Goal: Task Accomplishment & Management: Complete application form

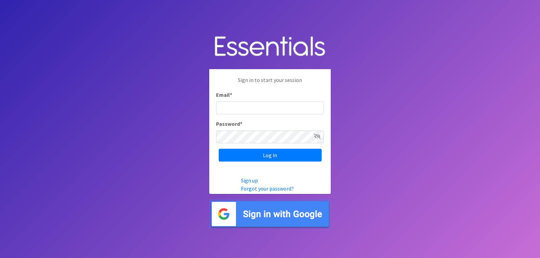
type input "lacey@familynetworknwa.com"
click at [219, 149] on input "Log in" at bounding box center [270, 155] width 103 height 13
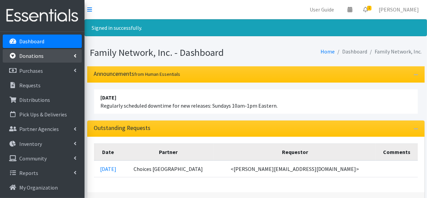
click at [28, 57] on p "Donations" at bounding box center [31, 55] width 24 height 7
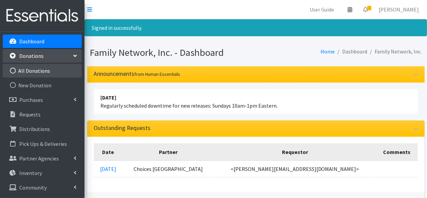
click at [34, 73] on link "All Donations" at bounding box center [42, 71] width 79 height 14
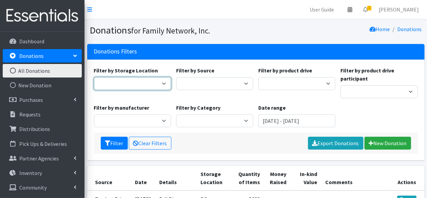
click at [132, 81] on select "DC Warehouse" at bounding box center [132, 83] width 77 height 13
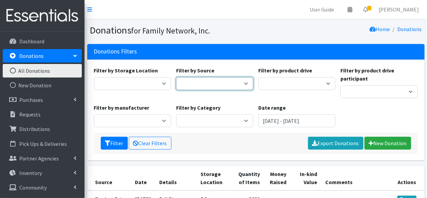
click at [185, 83] on select "Manufacturer Misc. Donation Product Drive" at bounding box center [214, 83] width 77 height 13
click at [176, 77] on select "Manufacturer Misc. Donation Product Drive" at bounding box center [214, 83] width 77 height 13
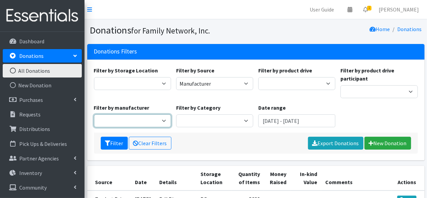
click at [129, 121] on select "Baby2Baby" at bounding box center [132, 120] width 77 height 13
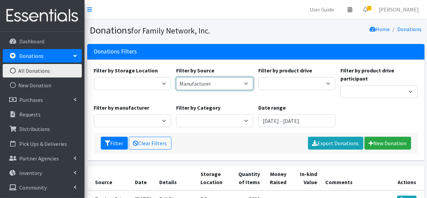
click at [185, 80] on select "Manufacturer Misc. Donation Product Drive" at bounding box center [214, 83] width 77 height 13
select select "Product Drive"
click at [176, 77] on select "Manufacturer Misc. Donation Product Drive" at bounding box center [214, 83] width 77 height 13
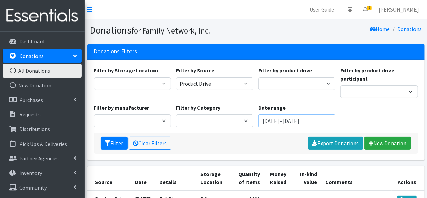
click at [313, 119] on input "August 4, 2025 - November 4, 2025" at bounding box center [296, 120] width 77 height 13
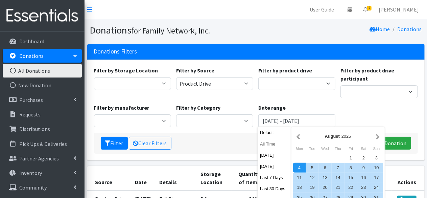
click at [271, 142] on button "All Time" at bounding box center [274, 144] width 33 height 10
type input "[DATE] - [DATE]"
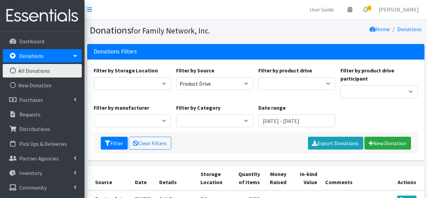
click at [112, 112] on div "Filter by manufacturer Baby2Baby" at bounding box center [132, 115] width 82 height 24
click at [110, 115] on select "Baby2Baby" at bounding box center [132, 120] width 77 height 13
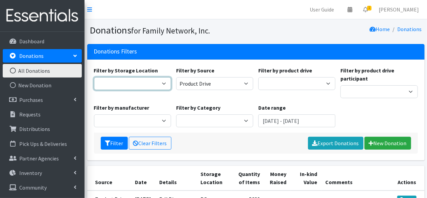
click at [169, 88] on select "DC Warehouse" at bounding box center [132, 83] width 77 height 13
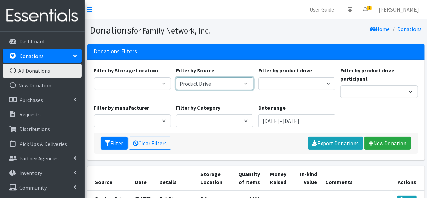
drag, startPoint x: 245, startPoint y: 87, endPoint x: 240, endPoint y: 89, distance: 5.6
click at [245, 87] on select "Manufacturer Misc. Donation Product Drive" at bounding box center [214, 83] width 77 height 13
select select "Manufacturer"
click at [176, 77] on select "Manufacturer Misc. Donation Product Drive" at bounding box center [214, 83] width 77 height 13
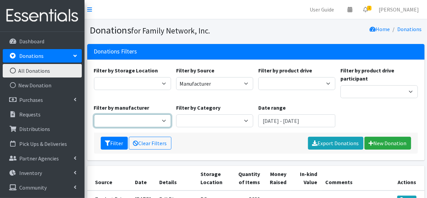
click at [118, 122] on select "Baby2Baby" at bounding box center [132, 120] width 77 height 13
click at [135, 100] on div "Filter by Storage Location DC Warehouse Filter by Source Manufacturer Misc. Don…" at bounding box center [255, 99] width 329 height 66
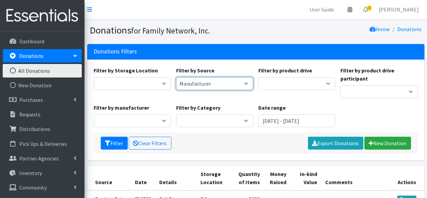
click at [182, 84] on select "Manufacturer Misc. Donation Product Drive" at bounding box center [214, 83] width 77 height 13
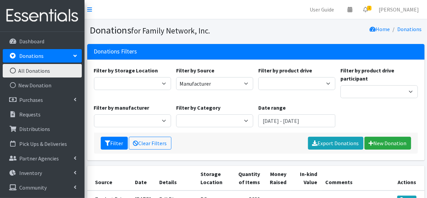
click at [145, 111] on div "Filter by manufacturer Baby2Baby" at bounding box center [132, 115] width 82 height 24
click at [110, 146] on button "Filter" at bounding box center [114, 142] width 27 height 13
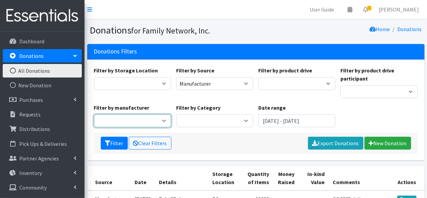
click at [141, 121] on select "Sam's club/ Huggies Baby2Baby Rockline Walmart Honest Diapers National Diaper B…" at bounding box center [132, 120] width 77 height 13
select select "240"
click at [94, 114] on select "Sam's club/ Huggies Baby2Baby Rockline Walmart Honest Diapers National Diaper B…" at bounding box center [132, 120] width 77 height 13
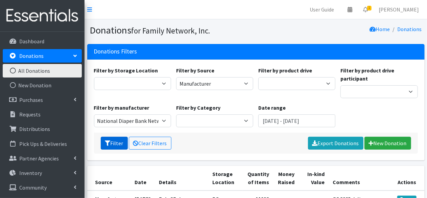
click at [121, 146] on button "Filter" at bounding box center [114, 142] width 27 height 13
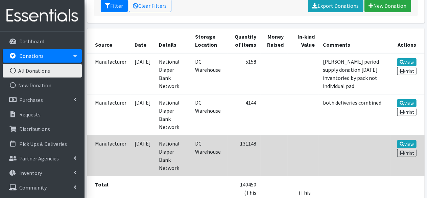
scroll to position [77, 0]
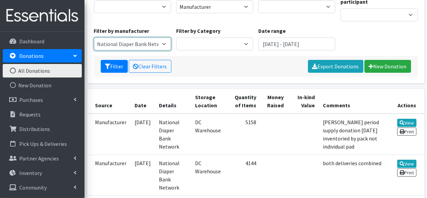
click at [141, 45] on select "National Diaper Bank Network" at bounding box center [132, 43] width 77 height 13
select select
click at [94, 37] on select "National Diaper Bank Network" at bounding box center [132, 43] width 77 height 13
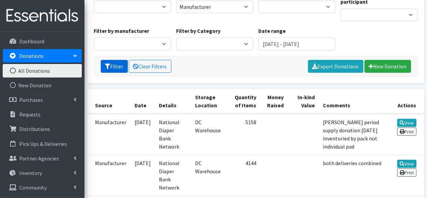
click at [118, 66] on button "Filter" at bounding box center [114, 66] width 27 height 13
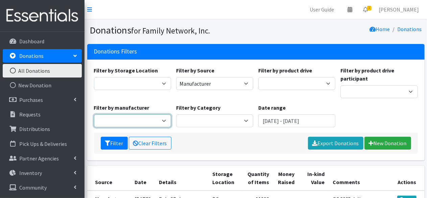
click at [140, 119] on select "Sam's club/ Huggies Baby2Baby Rockline Walmart Honest Diapers National Diaper B…" at bounding box center [132, 120] width 77 height 13
select select "268"
click at [94, 114] on select "Sam's club/ Huggies Baby2Baby Rockline Walmart Honest Diapers National Diaper B…" at bounding box center [132, 120] width 77 height 13
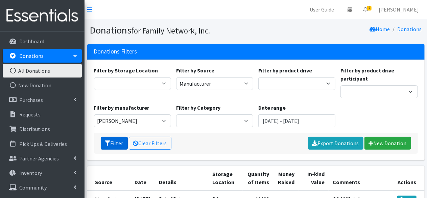
click at [108, 142] on icon "submit" at bounding box center [107, 142] width 5 height 5
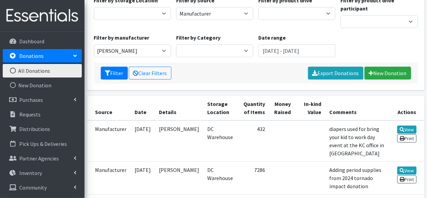
scroll to position [70, 0]
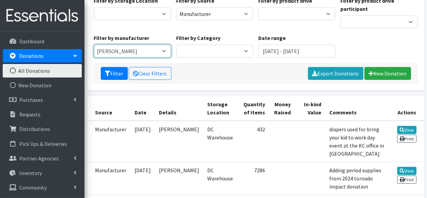
click at [136, 52] on select "[PERSON_NAME]" at bounding box center [132, 51] width 77 height 13
select select
click at [94, 45] on select "[PERSON_NAME]" at bounding box center [132, 51] width 77 height 13
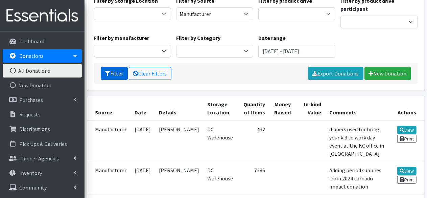
click at [112, 72] on button "Filter" at bounding box center [114, 73] width 27 height 13
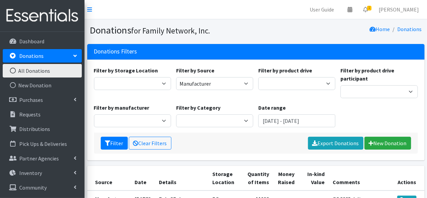
click at [130, 51] on h3 "Donations Filters" at bounding box center [115, 51] width 43 height 7
click at [115, 121] on select "Sam's club/ Huggies Baby2Baby Rockline Walmart Honest Diapers National Diaper B…" at bounding box center [132, 120] width 77 height 13
select select "144"
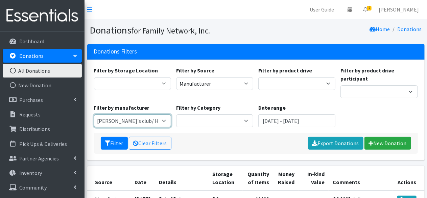
click at [94, 114] on select "Sam's club/ Huggies Baby2Baby Rockline Walmart Honest Diapers National Diaper B…" at bounding box center [132, 120] width 77 height 13
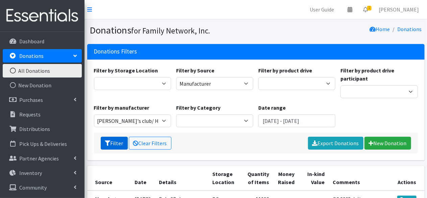
click at [109, 144] on icon "submit" at bounding box center [107, 142] width 5 height 5
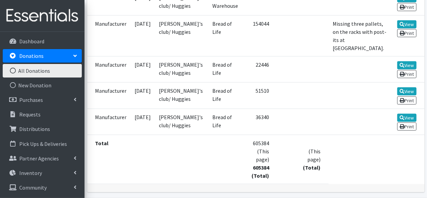
scroll to position [270, 0]
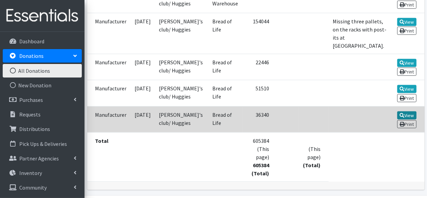
click at [411, 119] on link "View" at bounding box center [406, 115] width 19 height 8
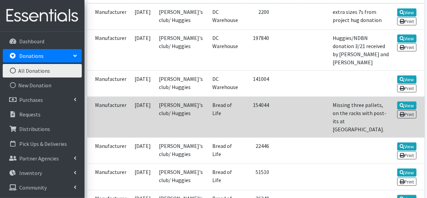
scroll to position [176, 0]
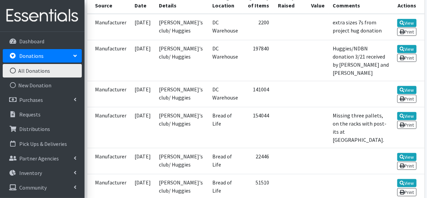
click at [45, 55] on link "Donations" at bounding box center [42, 56] width 79 height 14
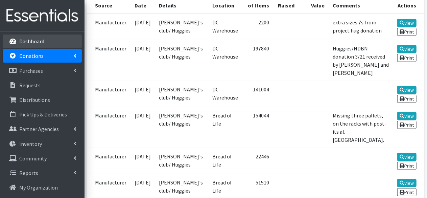
click at [27, 39] on p "Dashboard" at bounding box center [31, 41] width 25 height 7
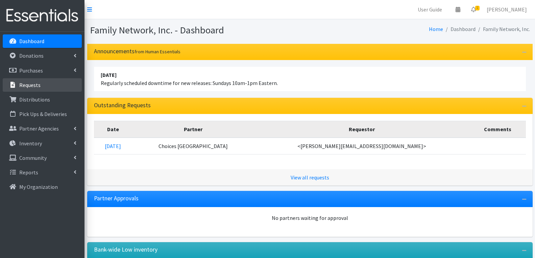
click at [41, 84] on link "Requests" at bounding box center [42, 85] width 79 height 14
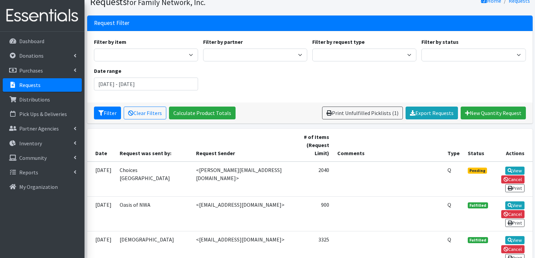
scroll to position [68, 0]
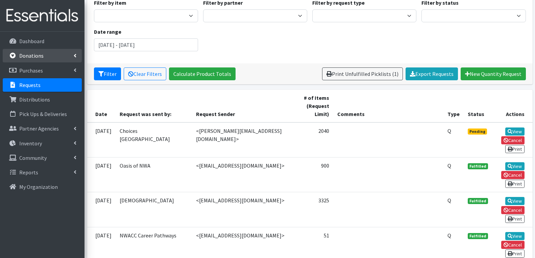
click at [40, 56] on p "Donations" at bounding box center [31, 55] width 24 height 7
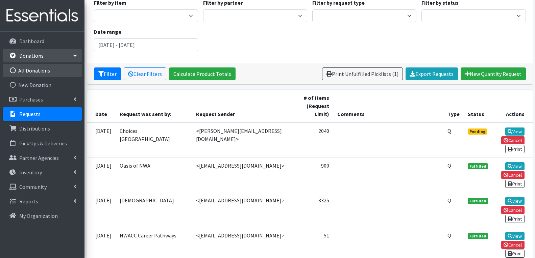
click at [66, 72] on link "All Donations" at bounding box center [42, 71] width 79 height 14
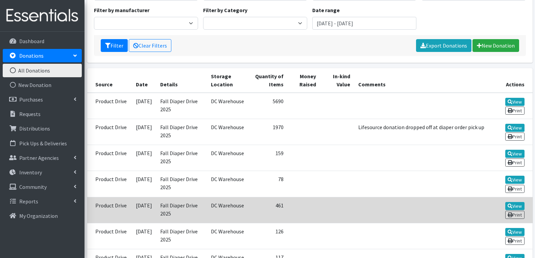
scroll to position [101, 0]
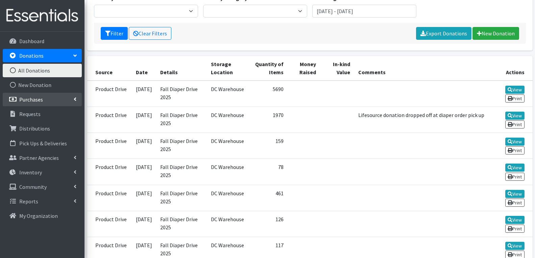
click at [26, 99] on p "Purchases" at bounding box center [31, 99] width 24 height 7
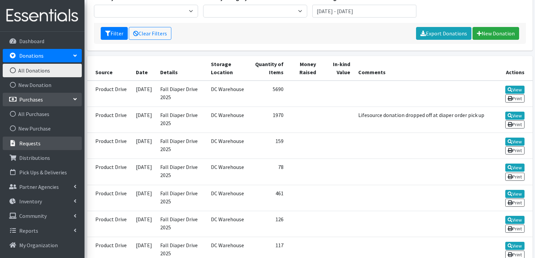
click at [16, 147] on link "Requests" at bounding box center [42, 144] width 79 height 14
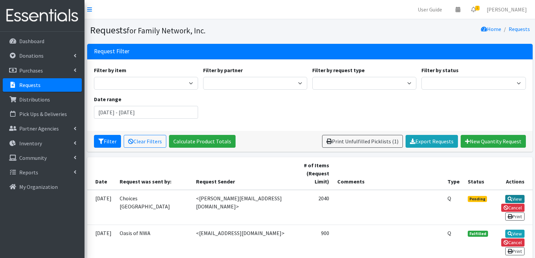
click at [513, 199] on link "View" at bounding box center [514, 199] width 19 height 8
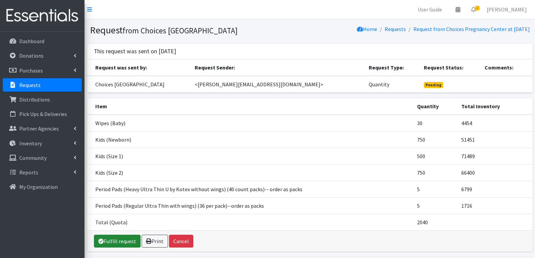
click at [106, 243] on link "Fulfill request" at bounding box center [117, 241] width 47 height 13
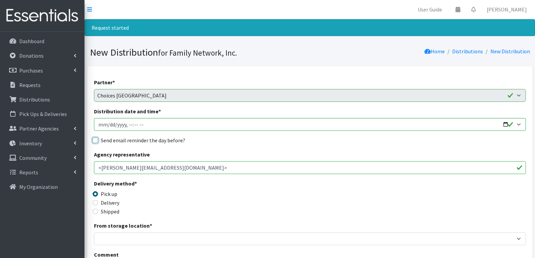
click at [96, 140] on input "Send email reminder the day before?" at bounding box center [95, 140] width 5 height 5
checkbox input "true"
click at [504, 122] on input "Distribution date and time *" at bounding box center [310, 124] width 432 height 13
type input "[DATE]T13:00"
drag, startPoint x: 244, startPoint y: 149, endPoint x: 221, endPoint y: 158, distance: 24.1
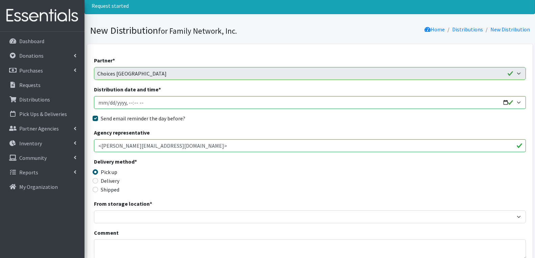
scroll to position [34, 0]
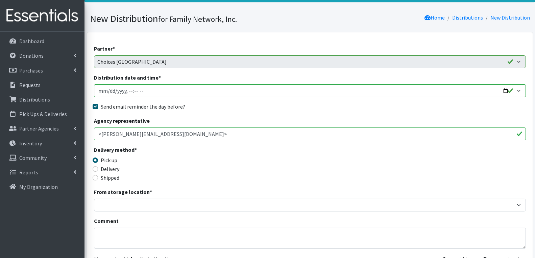
click at [133, 199] on div "From storage location * DC Warehouse" at bounding box center [310, 200] width 432 height 24
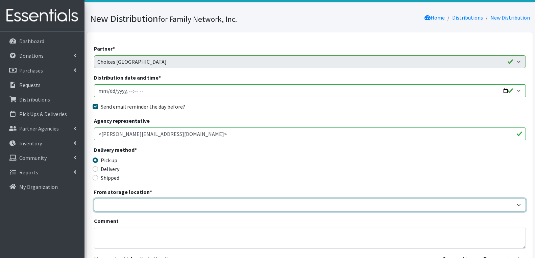
click at [137, 205] on select "DC Warehouse" at bounding box center [310, 205] width 432 height 13
select select "421"
click at [94, 199] on select "DC Warehouse" at bounding box center [310, 205] width 432 height 13
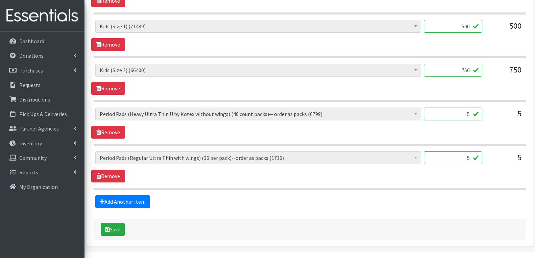
scroll to position [402, 0]
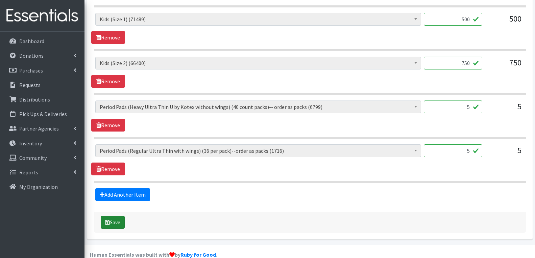
click at [106, 220] on icon "submit" at bounding box center [107, 222] width 5 height 5
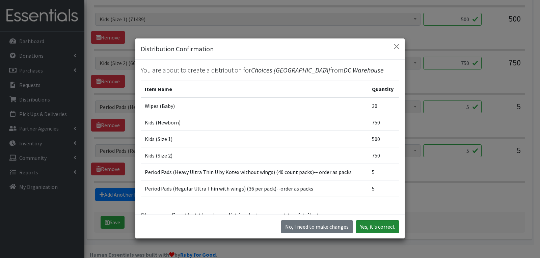
click at [373, 226] on button "Yes, it's correct" at bounding box center [378, 227] width 44 height 13
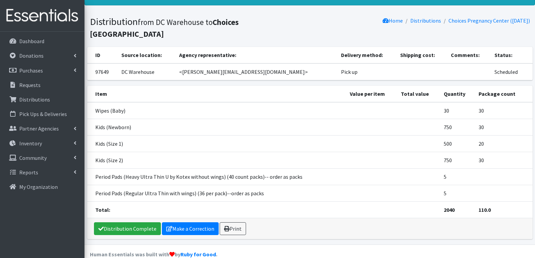
scroll to position [53, 0]
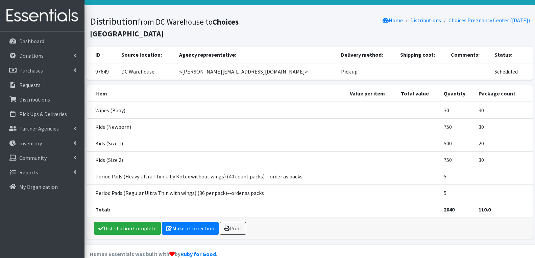
drag, startPoint x: 241, startPoint y: 218, endPoint x: 118, endPoint y: 202, distance: 124.3
click at [241, 222] on link "Print" at bounding box center [233, 228] width 26 height 13
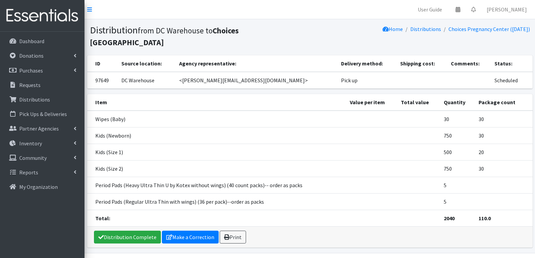
scroll to position [9, 0]
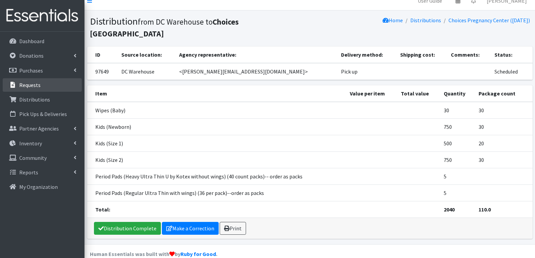
click at [38, 79] on link "Requests" at bounding box center [42, 85] width 79 height 14
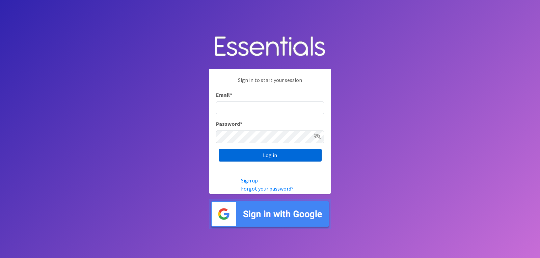
type input "[EMAIL_ADDRESS][DOMAIN_NAME]"
click at [275, 160] on input "Log in" at bounding box center [270, 155] width 103 height 13
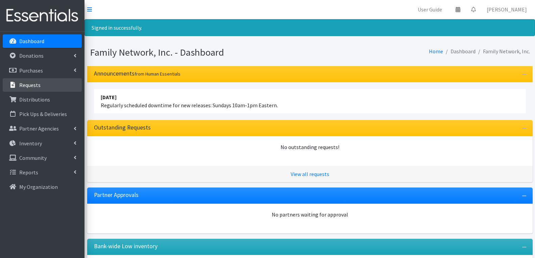
click at [40, 87] on p "Requests" at bounding box center [29, 85] width 21 height 7
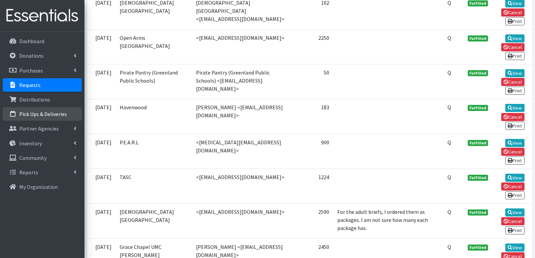
scroll to position [372, 0]
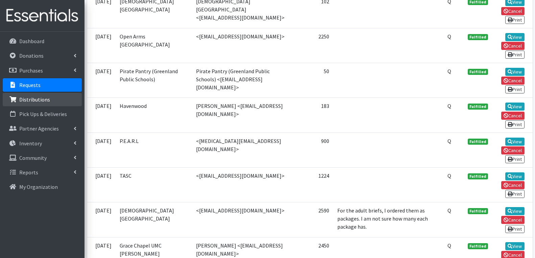
click at [43, 99] on p "Distributions" at bounding box center [34, 99] width 31 height 7
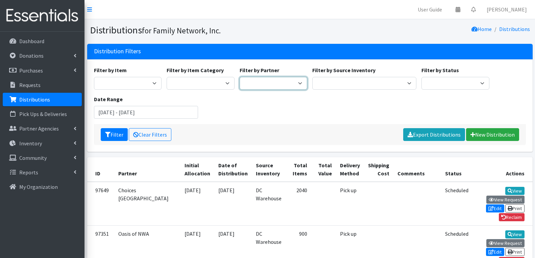
click at [276, 89] on select "2nd Street Pantry Missions Arkansas Coalition of Marshallese Bread of Life Cano…" at bounding box center [273, 83] width 68 height 13
select select "3043"
click at [239, 77] on select "2nd Street Pantry Missions Arkansas Coalition of Marshallese Bread of Life Cano…" at bounding box center [273, 83] width 68 height 13
click at [115, 137] on button "Filter" at bounding box center [114, 134] width 27 height 13
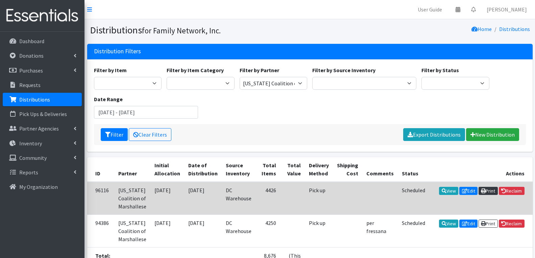
click at [487, 192] on link "Print" at bounding box center [487, 191] width 19 height 8
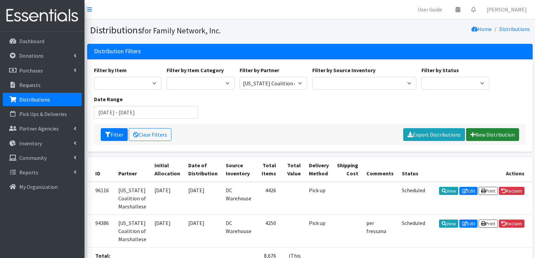
click at [480, 136] on link "New Distribution" at bounding box center [492, 134] width 53 height 13
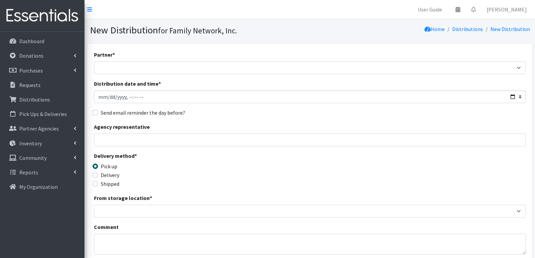
click at [117, 61] on div "Partner * 2nd Street Pantry Missions [US_STATE] Coalition of Marshallese Bread …" at bounding box center [310, 63] width 432 height 24
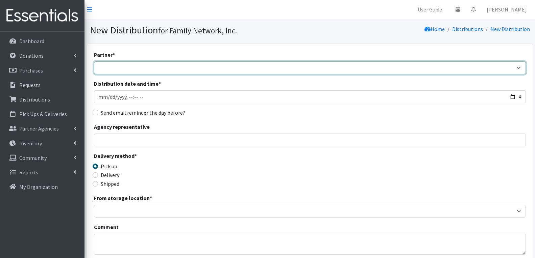
click at [115, 67] on select "2nd Street Pantry Missions [US_STATE] Coalition of Marshallese Bread of Life Ca…" at bounding box center [310, 67] width 432 height 13
select select "3043"
click at [94, 61] on select "2nd Street Pantry Missions [US_STATE] Coalition of Marshallese Bread of Life Ca…" at bounding box center [310, 67] width 432 height 13
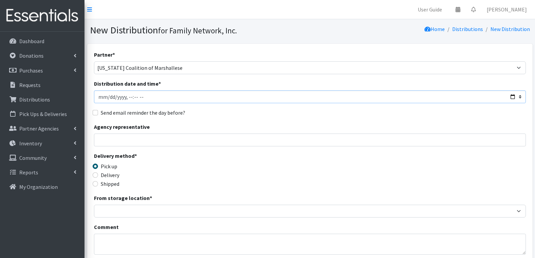
click at [512, 96] on input "Distribution date and time *" at bounding box center [310, 97] width 432 height 13
type input "[DATE]T13:00"
click at [264, 124] on div "Agency representative" at bounding box center [310, 135] width 432 height 24
click at [102, 113] on label "Send email reminder the day before?" at bounding box center [143, 113] width 84 height 8
click at [98, 113] on input "Send email reminder the day before?" at bounding box center [95, 112] width 5 height 5
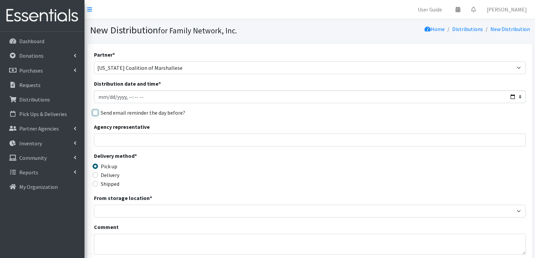
checkbox input "true"
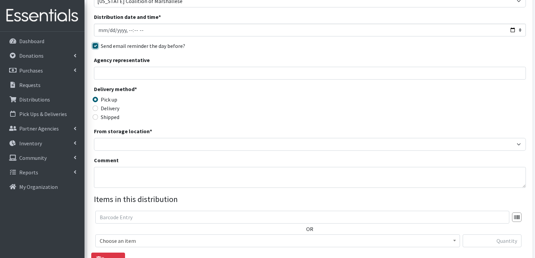
scroll to position [68, 0]
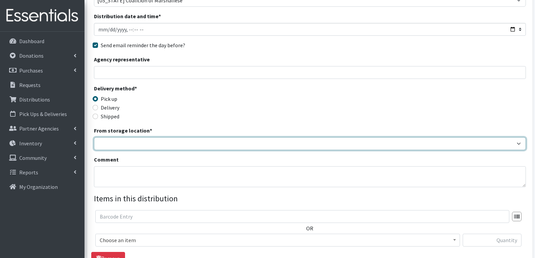
click at [115, 149] on select "DC Warehouse" at bounding box center [310, 143] width 432 height 13
select select "421"
click at [94, 137] on select "DC Warehouse" at bounding box center [310, 143] width 432 height 13
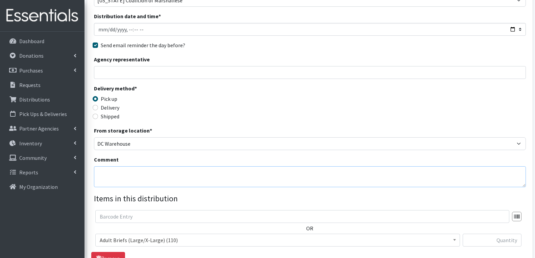
click at [129, 180] on textarea "Comment" at bounding box center [310, 177] width 432 height 21
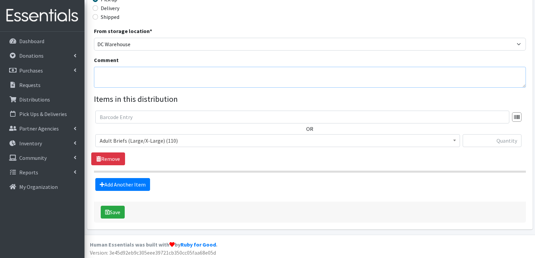
scroll to position [169, 0]
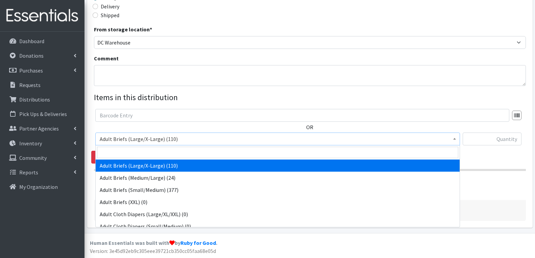
click at [205, 138] on span "Adult Briefs (Large/X-Large) (110)" at bounding box center [278, 138] width 356 height 9
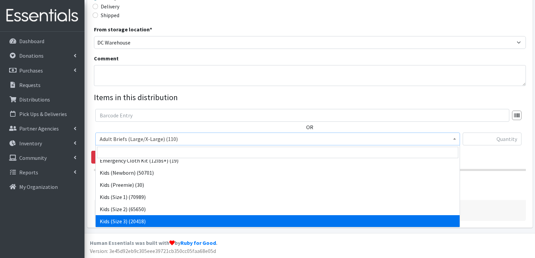
scroll to position [236, 0]
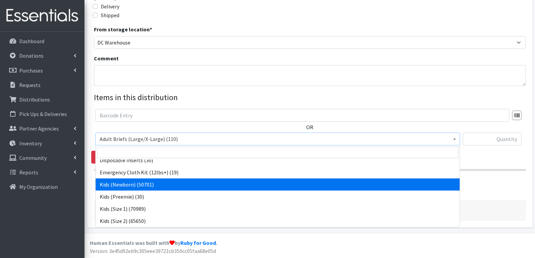
select select "4560"
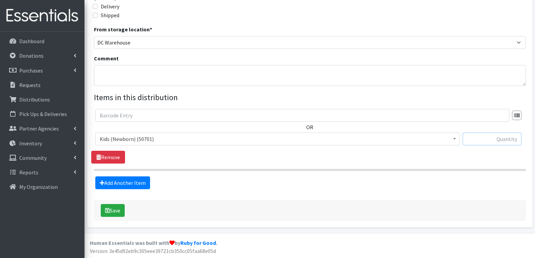
click at [480, 143] on input "text" at bounding box center [491, 139] width 59 height 13
type input "300"
click at [140, 184] on link "Add Another Item" at bounding box center [122, 183] width 55 height 13
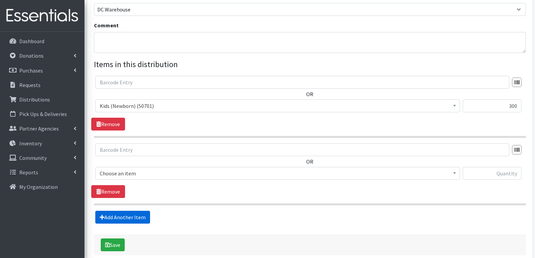
scroll to position [237, 0]
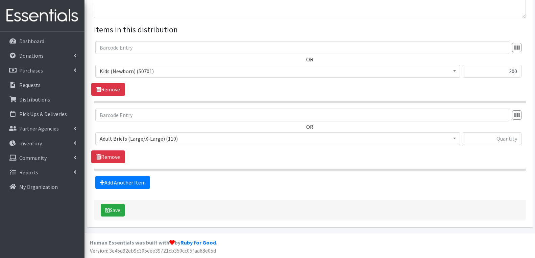
click at [160, 138] on span "Adult Briefs (Large/X-Large) (110)" at bounding box center [278, 138] width 356 height 9
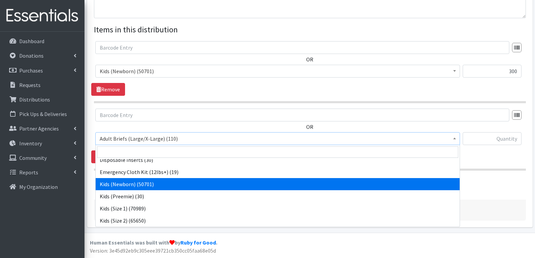
scroll to position [270, 0]
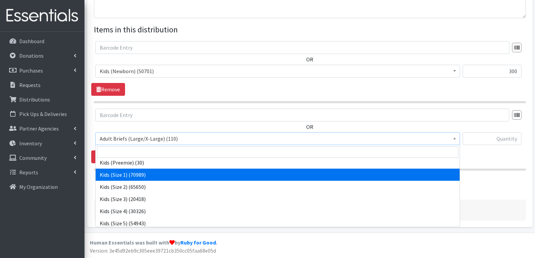
select select "4561"
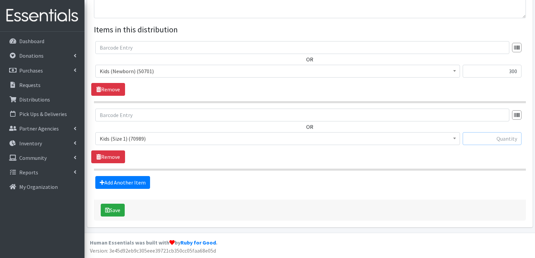
click at [468, 135] on input "text" at bounding box center [491, 138] width 59 height 13
type input "200"
click at [129, 175] on fieldset "Items in this distribution OR Adult Briefs (Large/X-Large) (110) Adult Briefs (…" at bounding box center [310, 107] width 432 height 166
click at [132, 181] on link "Add Another Item" at bounding box center [122, 182] width 55 height 13
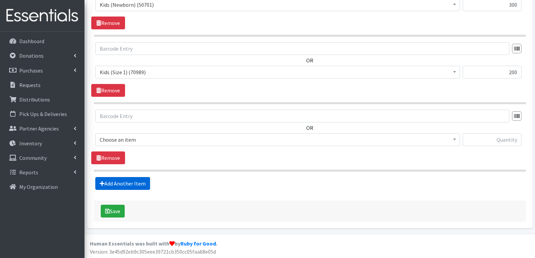
scroll to position [304, 0]
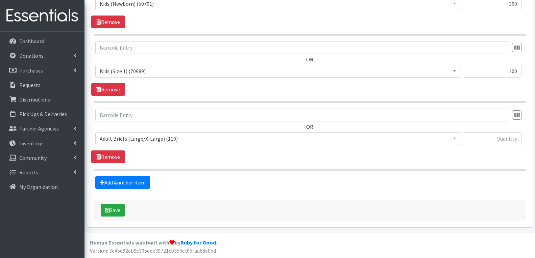
click at [156, 137] on span "Adult Briefs (Large/X-Large) (110)" at bounding box center [278, 138] width 356 height 9
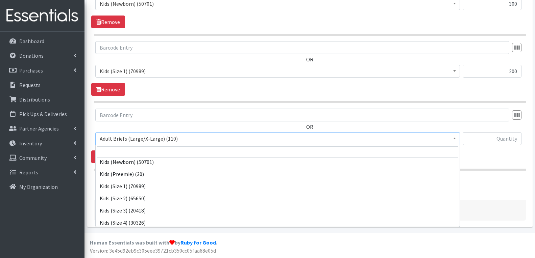
scroll to position [270, 0]
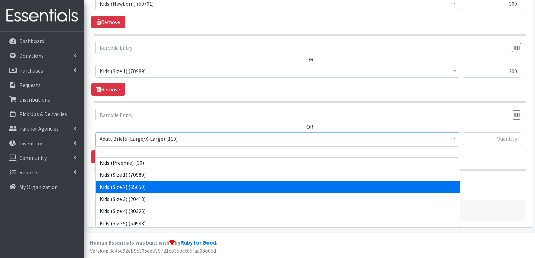
select select "4562"
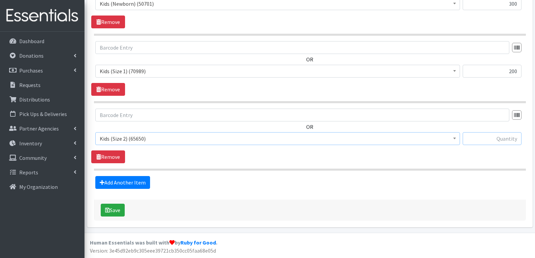
click at [486, 136] on input "text" at bounding box center [491, 138] width 59 height 13
type input "200"
click at [142, 184] on link "Add Another Item" at bounding box center [122, 182] width 55 height 13
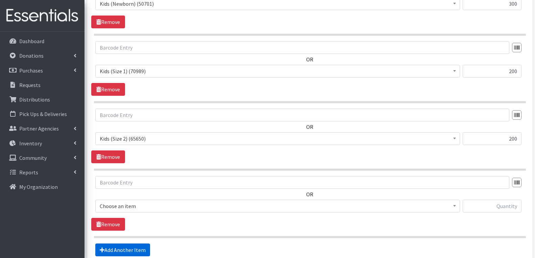
scroll to position [372, 0]
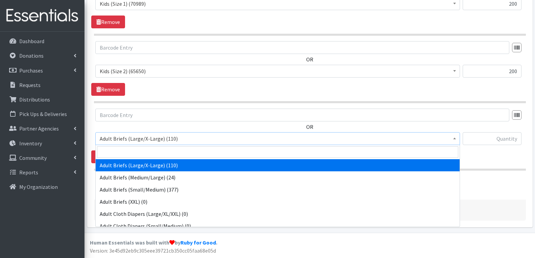
click at [156, 138] on span "Adult Briefs (Large/X-Large) (110)" at bounding box center [278, 138] width 356 height 9
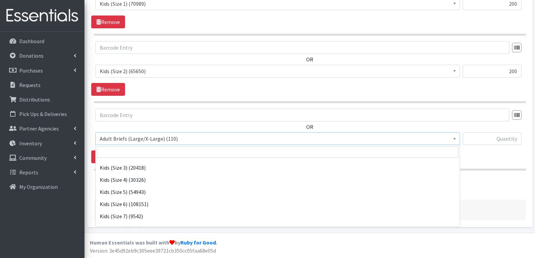
scroll to position [304, 0]
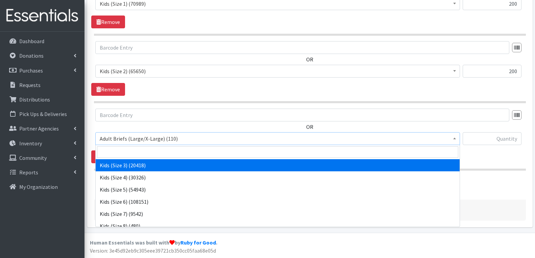
select select "4566"
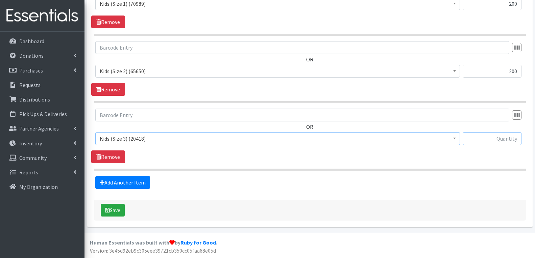
click at [502, 144] on input "text" at bounding box center [491, 138] width 59 height 13
type input "200"
click at [106, 179] on link "Add Another Item" at bounding box center [122, 182] width 55 height 13
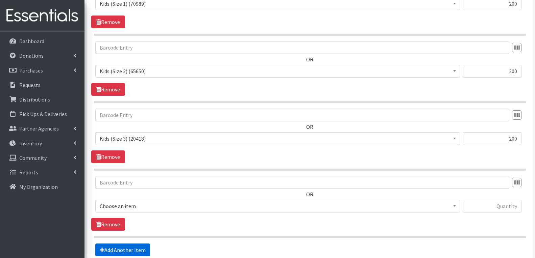
scroll to position [439, 0]
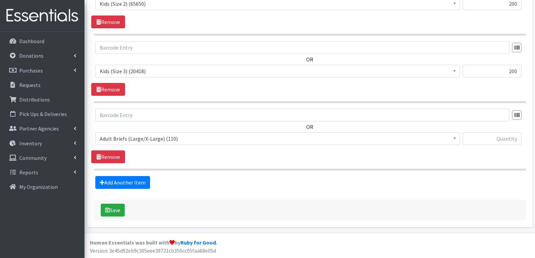
click at [147, 141] on span "Adult Briefs (Large/X-Large) (110)" at bounding box center [278, 138] width 356 height 9
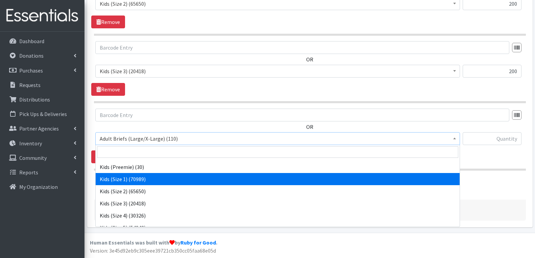
scroll to position [304, 0]
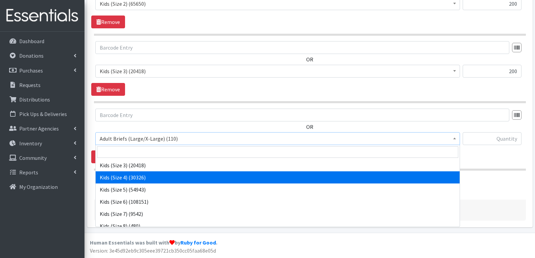
select select "4567"
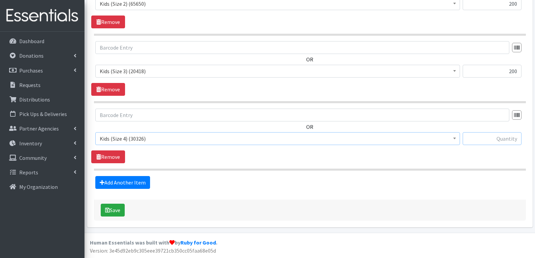
click at [514, 143] on input "text" at bounding box center [491, 138] width 59 height 13
type input "500"
click at [118, 185] on link "Add Another Item" at bounding box center [122, 182] width 55 height 13
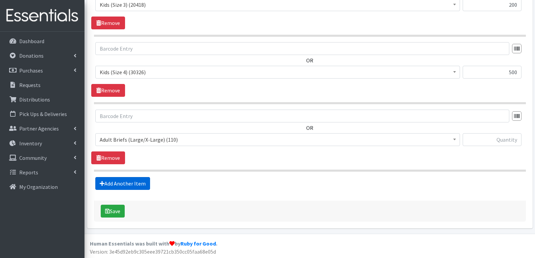
scroll to position [507, 0]
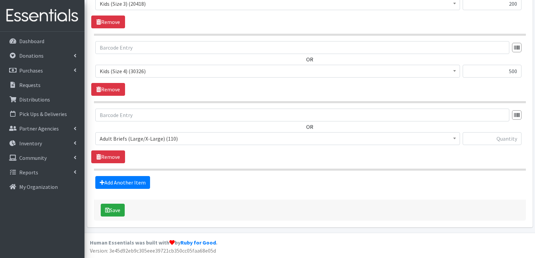
click at [153, 139] on span "Adult Briefs (Large/X-Large) (110)" at bounding box center [278, 138] width 356 height 9
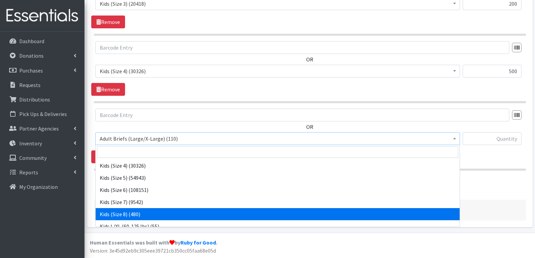
scroll to position [304, 0]
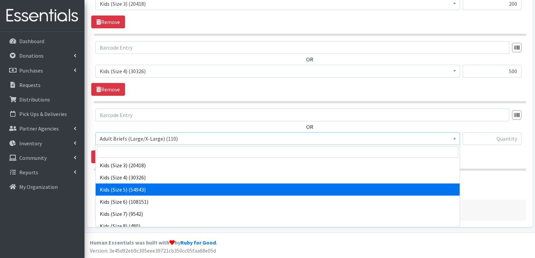
select select "4568"
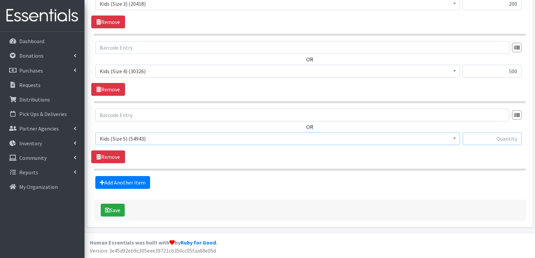
click at [488, 144] on input "text" at bounding box center [491, 138] width 59 height 13
type input "1"
type input "800"
click at [142, 185] on link "Add Another Item" at bounding box center [122, 182] width 55 height 13
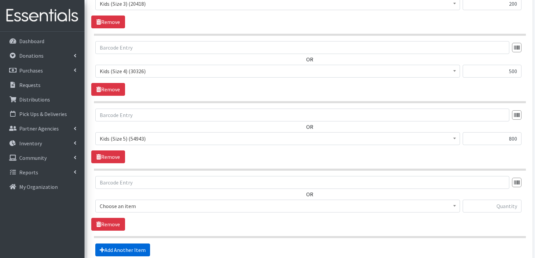
scroll to position [575, 0]
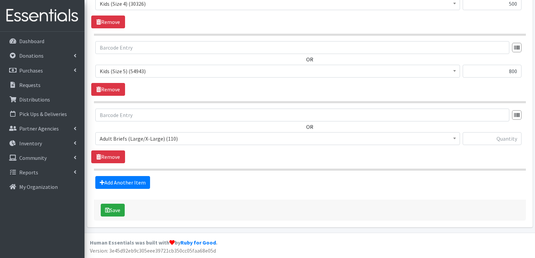
click at [150, 143] on span "Adult Briefs (Large/X-Large) (110)" at bounding box center [278, 138] width 356 height 9
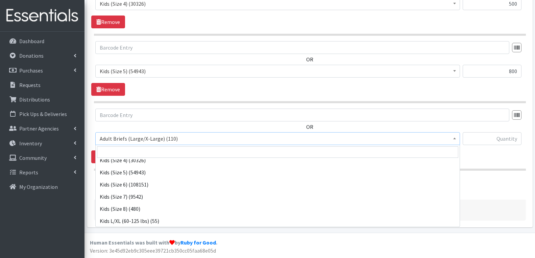
scroll to position [338, 0]
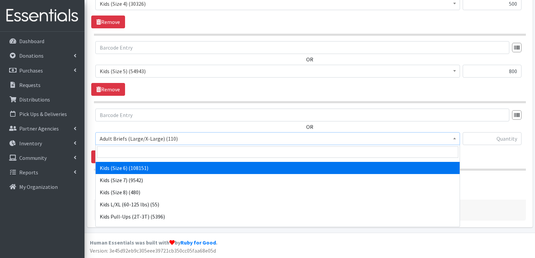
select select "4572"
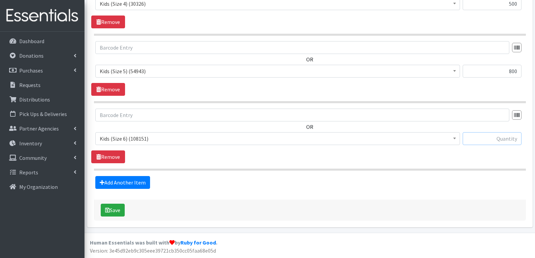
click at [492, 140] on input "text" at bounding box center [491, 138] width 59 height 13
type input "800"
click at [117, 187] on link "Add Another Item" at bounding box center [122, 182] width 55 height 13
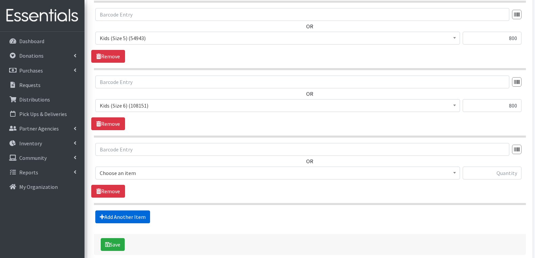
scroll to position [642, 0]
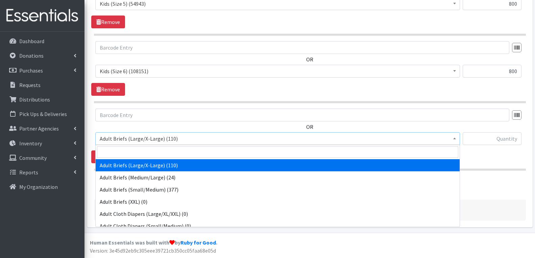
click at [154, 143] on span "Adult Briefs (Large/X-Large) (110)" at bounding box center [278, 138] width 356 height 9
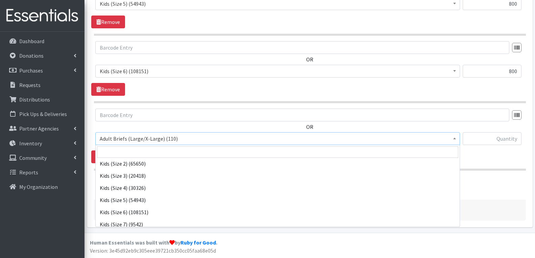
scroll to position [304, 0]
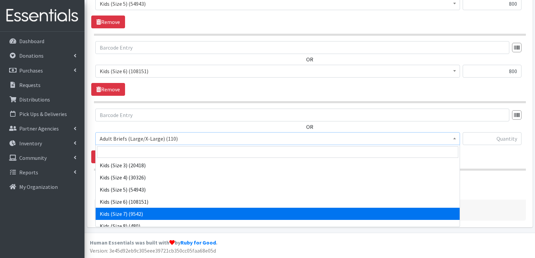
select select "13208"
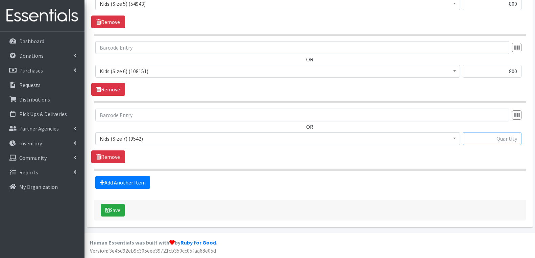
click at [500, 137] on input "text" at bounding box center [491, 138] width 59 height 13
type input "500"
click at [116, 181] on link "Add Another Item" at bounding box center [122, 182] width 55 height 13
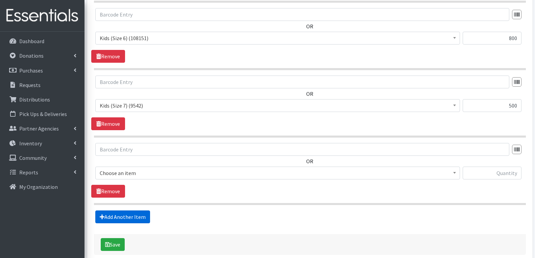
scroll to position [710, 0]
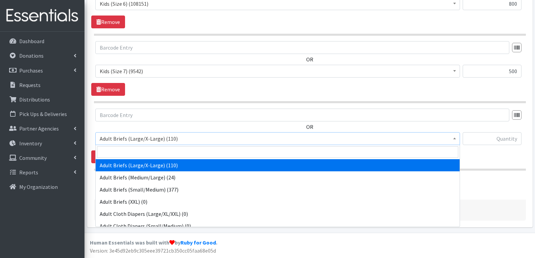
click at [152, 144] on span "Adult Briefs (Large/X-Large) (110)" at bounding box center [278, 138] width 356 height 9
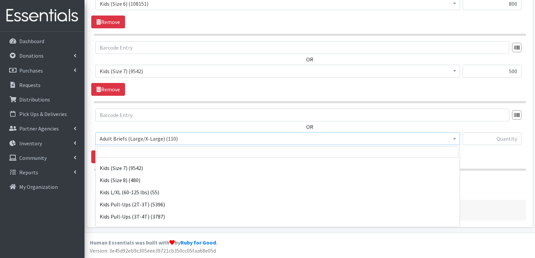
scroll to position [372, 0]
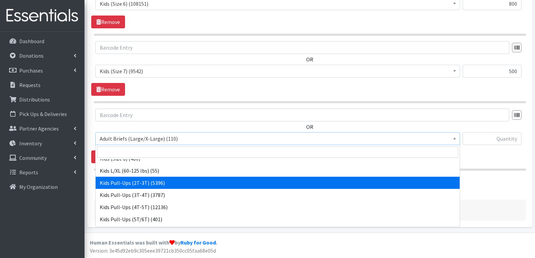
select select "4573"
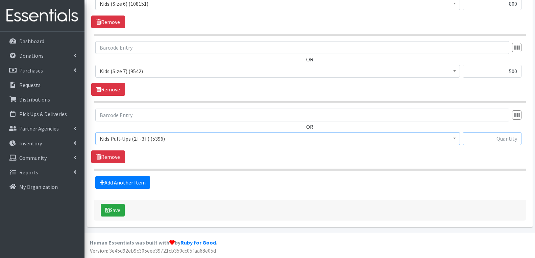
click at [487, 139] on input "text" at bounding box center [491, 138] width 59 height 13
type input "250"
click at [125, 185] on link "Add Another Item" at bounding box center [122, 182] width 55 height 13
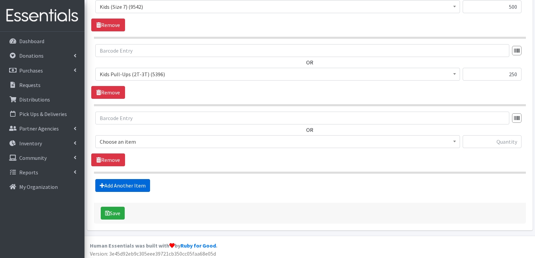
scroll to position [777, 0]
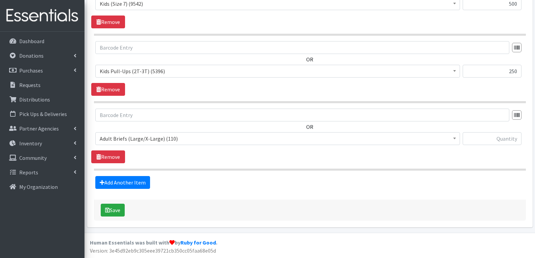
click at [157, 142] on span "Adult Briefs (Large/X-Large) (110)" at bounding box center [278, 138] width 356 height 9
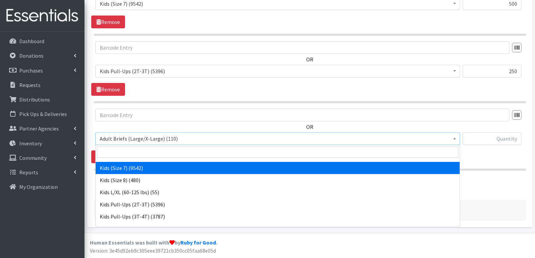
scroll to position [372, 0]
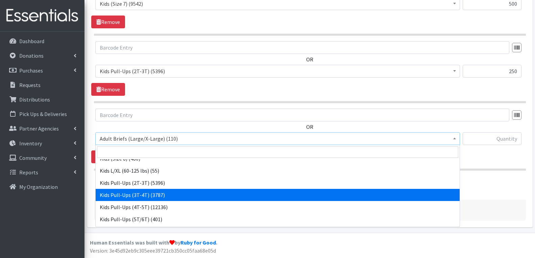
select select "4574"
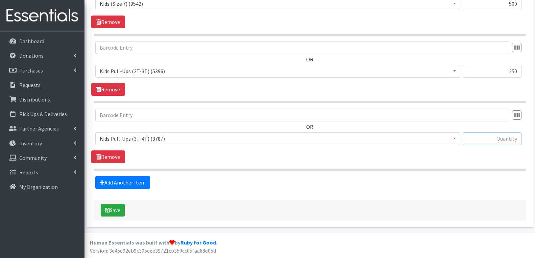
click at [500, 143] on input "text" at bounding box center [491, 138] width 59 height 13
type input "250"
click at [135, 178] on link "Add Another Item" at bounding box center [122, 182] width 55 height 13
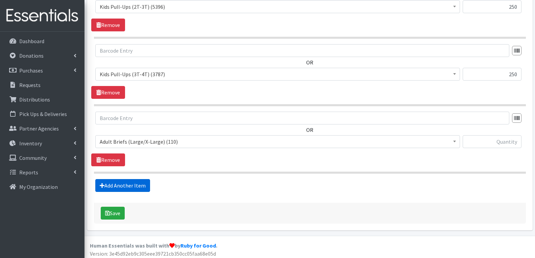
scroll to position [845, 0]
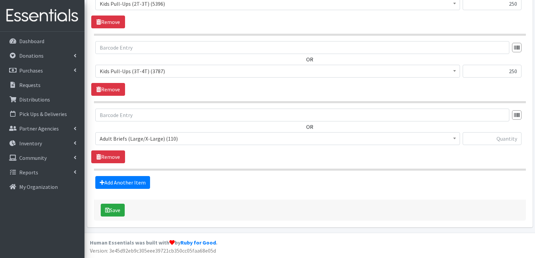
click at [154, 144] on span "Adult Briefs (Large/X-Large) (110)" at bounding box center [278, 138] width 356 height 9
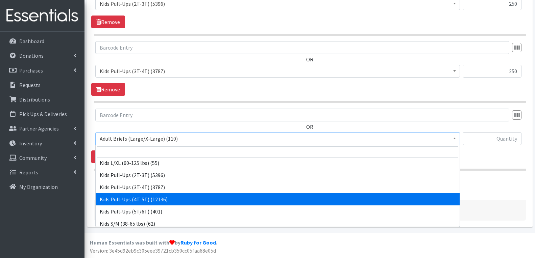
scroll to position [380, 0]
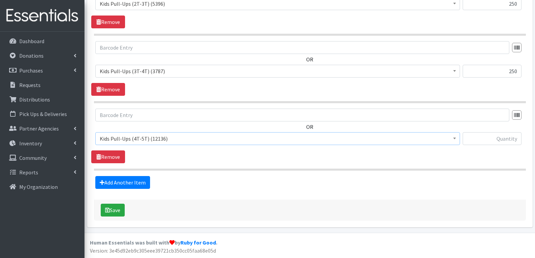
select select "4575"
click at [488, 137] on input "text" at bounding box center [491, 138] width 59 height 13
type input "250"
click at [137, 182] on link "Add Another Item" at bounding box center [122, 182] width 55 height 13
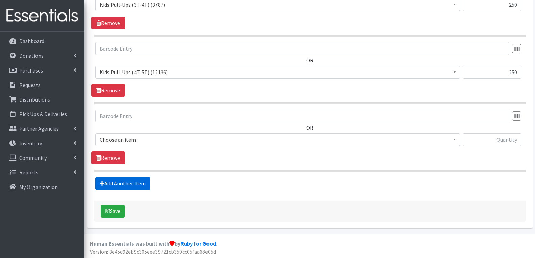
scroll to position [912, 0]
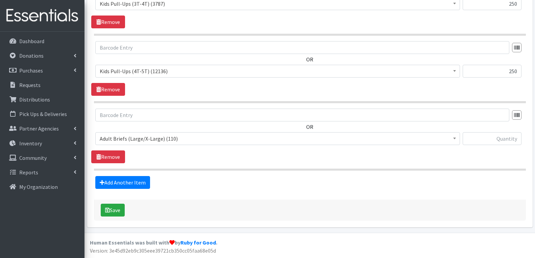
click at [156, 141] on span "Adult Briefs (Large/X-Large) (110)" at bounding box center [278, 138] width 356 height 9
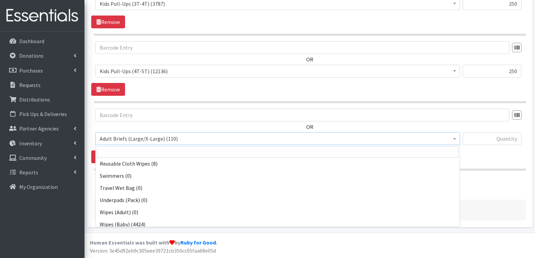
scroll to position [650, 0]
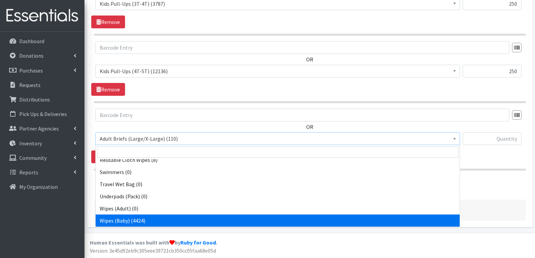
select select "4558"
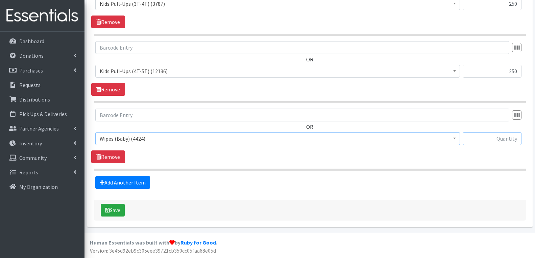
click at [504, 136] on input "text" at bounding box center [491, 138] width 59 height 13
type input "100"
click at [463, 164] on section "OR Adult Briefs (Large/X-Large) (110) Adult Briefs (Medium/Large) (24) Adult Br…" at bounding box center [310, 140] width 432 height 62
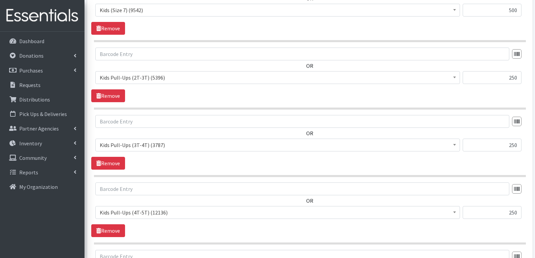
scroll to position [912, 0]
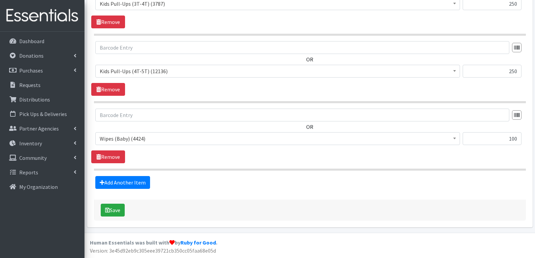
click at [100, 213] on div "Save" at bounding box center [310, 210] width 432 height 21
click at [107, 210] on icon "submit" at bounding box center [107, 210] width 5 height 5
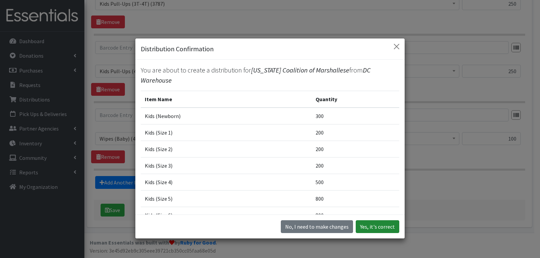
click at [364, 227] on button "Yes, it's correct" at bounding box center [378, 227] width 44 height 13
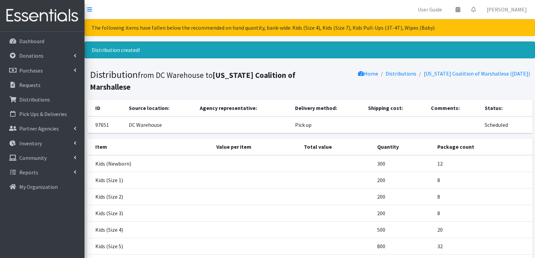
scroll to position [164, 0]
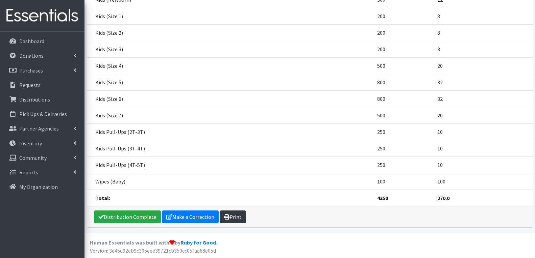
click at [228, 213] on link "Print" at bounding box center [233, 217] width 26 height 13
